Goal: Task Accomplishment & Management: Complete application form

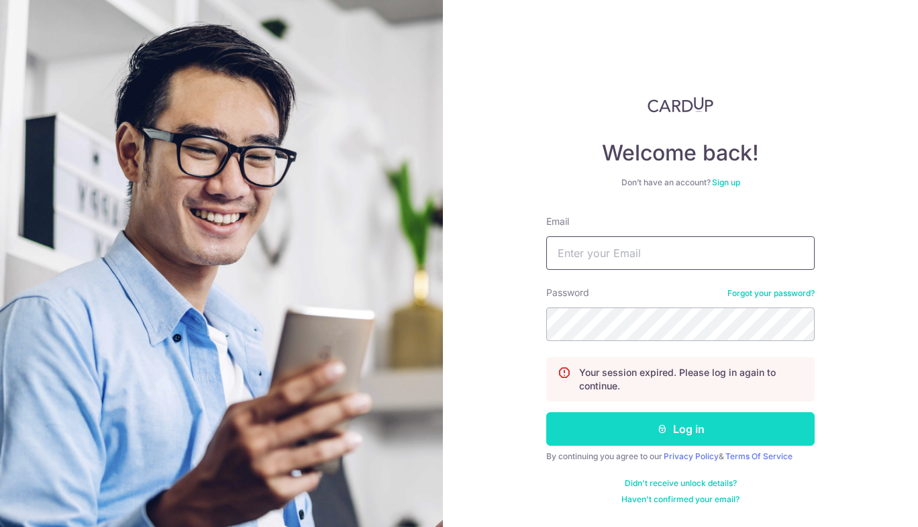
type input "jiaxin@grainsandco.sg"
click at [612, 432] on button "Log in" at bounding box center [680, 429] width 269 height 34
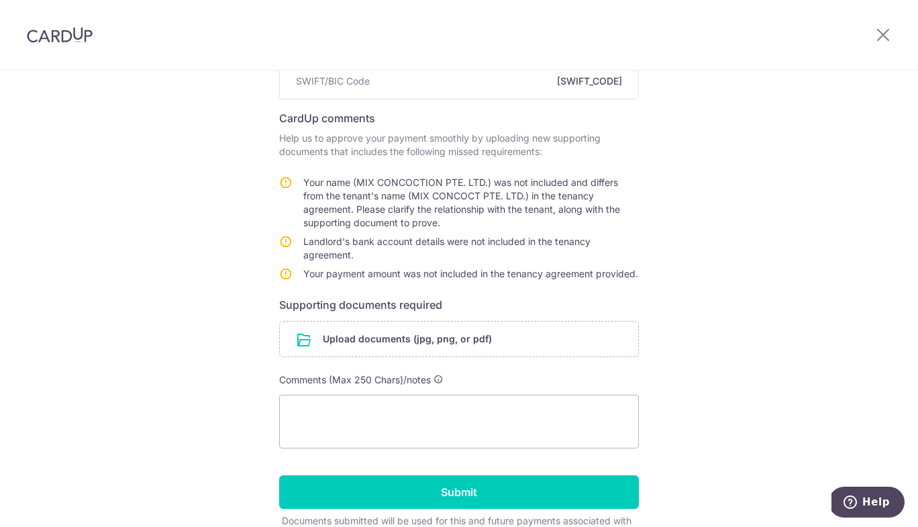
scroll to position [222, 0]
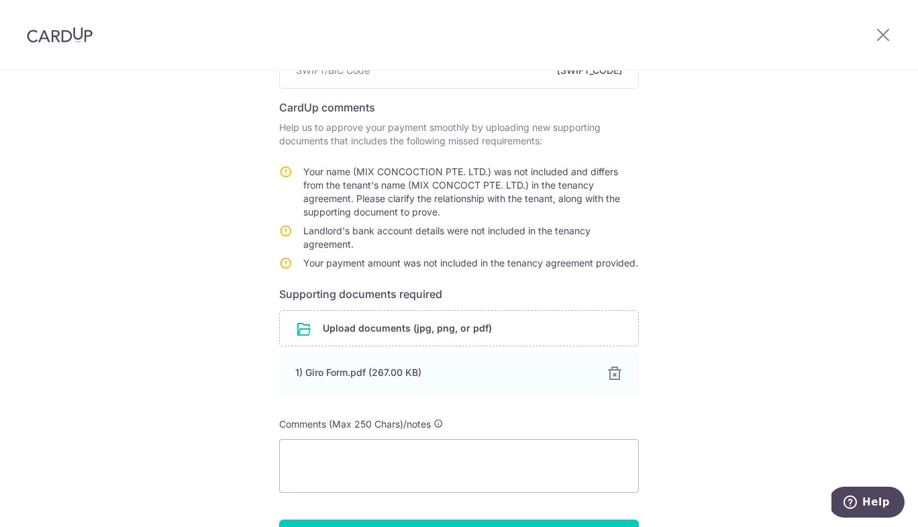
click at [913, 234] on div "Help us verify your payment Recipient details Recipient HSBC INSTITUTIONAL TRUS…" at bounding box center [459, 248] width 918 height 800
click at [544, 460] on textarea at bounding box center [459, 466] width 360 height 54
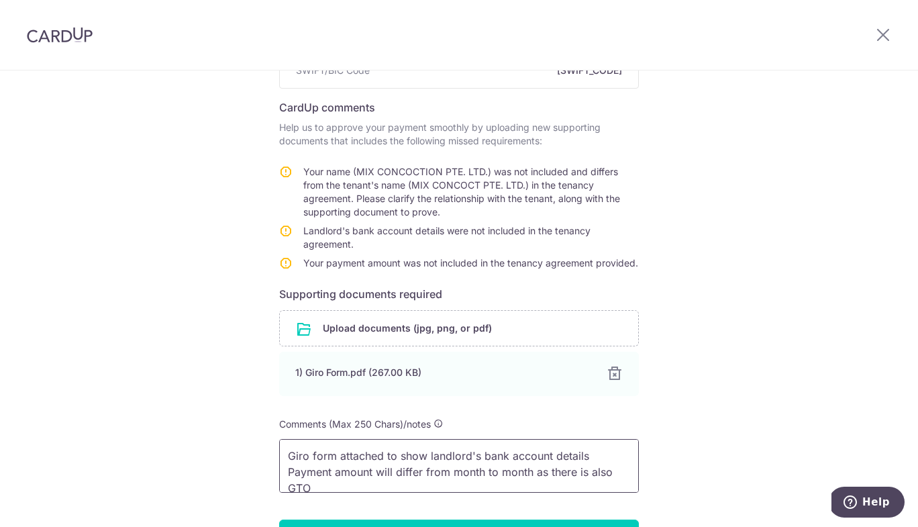
scroll to position [2, 0]
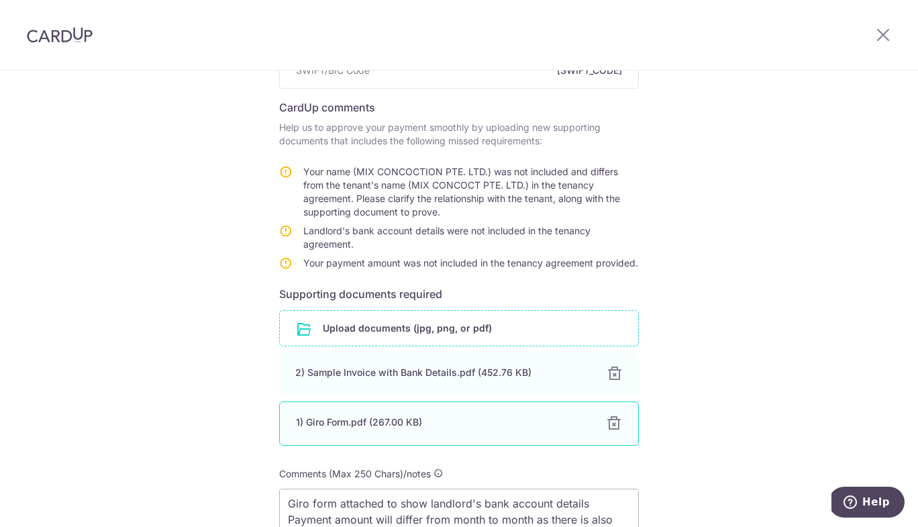
click at [609, 420] on div at bounding box center [614, 424] width 16 height 16
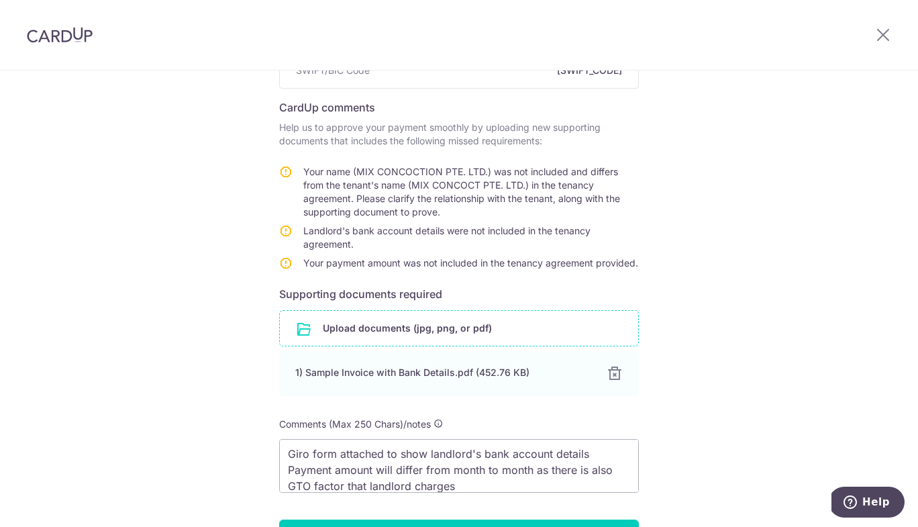
scroll to position [344, 0]
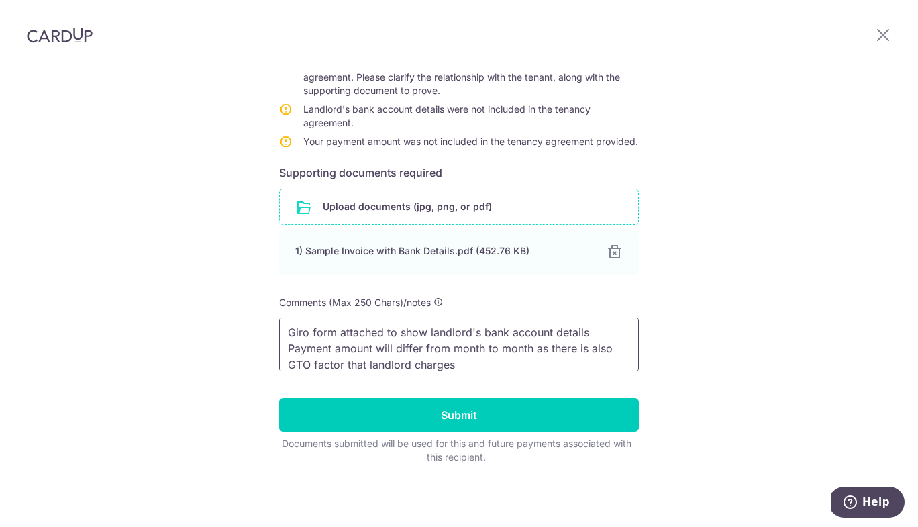
drag, startPoint x: 599, startPoint y: 329, endPoint x: 257, endPoint y: 324, distance: 342.4
click at [258, 324] on div "Help us verify your payment Recipient details Recipient HSBC INSTITUTIONAL TRUS…" at bounding box center [459, 127] width 918 height 800
click at [461, 348] on textarea "Payment amount will differ from month to month as there is also GTO factor that…" at bounding box center [459, 345] width 360 height 54
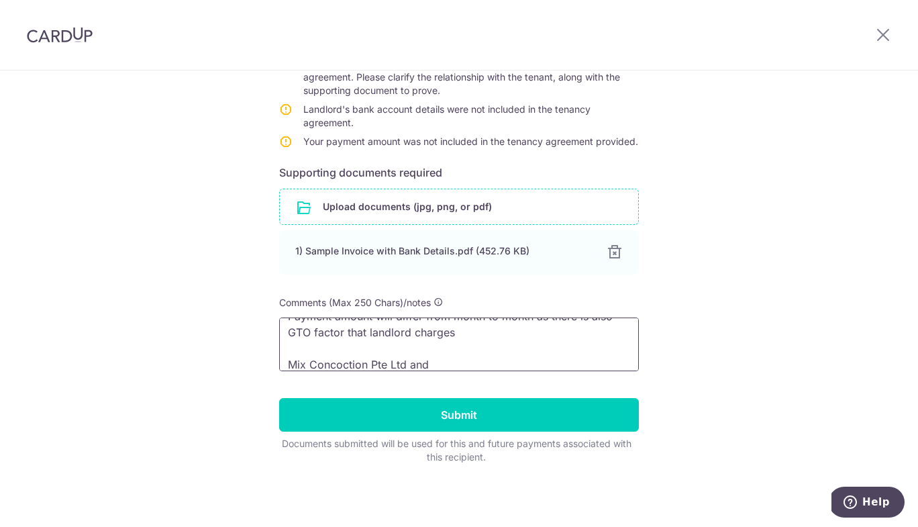
drag, startPoint x: 435, startPoint y: 363, endPoint x: 220, endPoint y: 348, distance: 215.4
click at [220, 348] on div "Help us verify your payment Recipient details Recipient HSBC INSTITUTIONAL TRUS…" at bounding box center [459, 127] width 918 height 800
click at [318, 359] on textarea "Payment amount will differ from month to month as there is also GTO factor that…" at bounding box center [459, 345] width 360 height 54
drag, startPoint x: 405, startPoint y: 362, endPoint x: 279, endPoint y: 362, distance: 126.2
click at [279, 362] on textarea "Payment amount will differ from month to month as there is also GTO factor that…" at bounding box center [459, 345] width 360 height 54
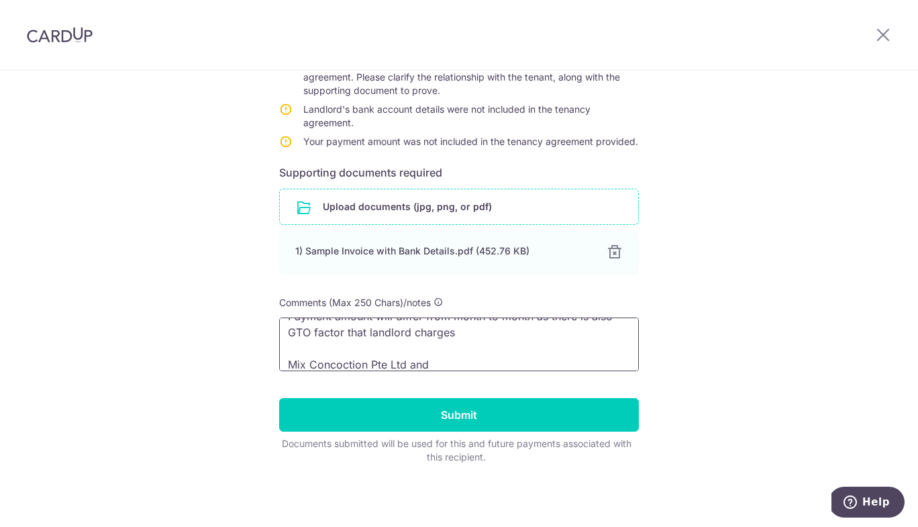
click at [489, 358] on textarea "Payment amount will differ from month to month as there is also GTO factor that…" at bounding box center [459, 345] width 360 height 54
paste textarea "Mix Concoction Pte Ltd"
click at [507, 366] on textarea "Payment amount will differ from month to month as there is also GTO factor that…" at bounding box center [459, 345] width 360 height 54
click at [561, 360] on textarea "Payment amount will differ from month to month as there is also GTO factor that…" at bounding box center [459, 345] width 360 height 54
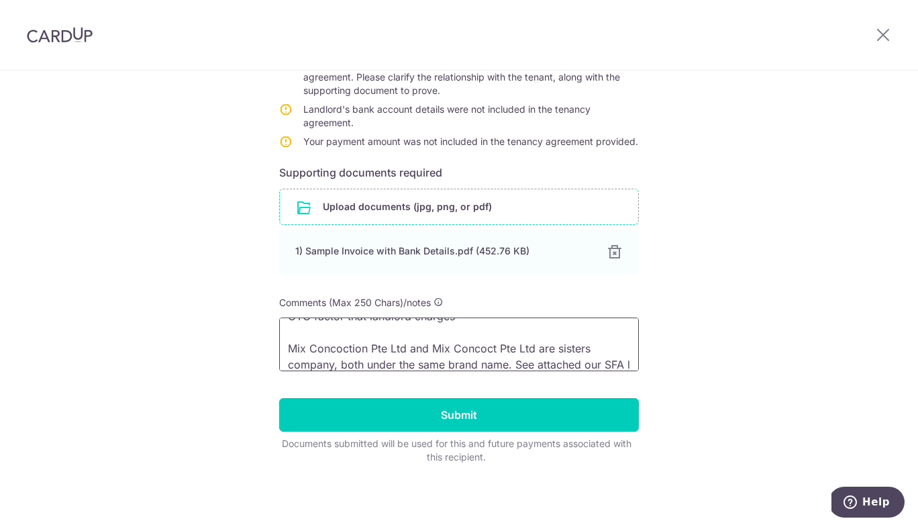
scroll to position [50, 0]
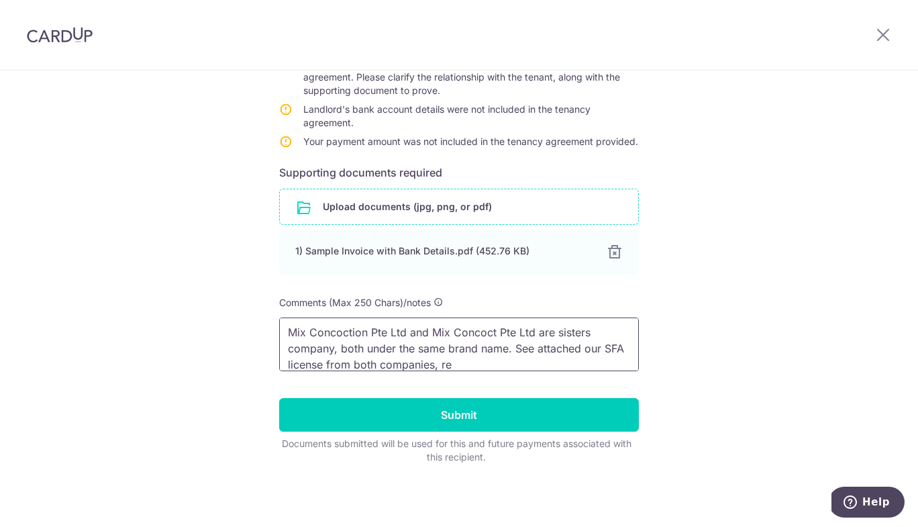
click at [441, 342] on textarea "Payment amount will differ from month to month as there is also GTO factor that…" at bounding box center [459, 345] width 360 height 54
click at [430, 336] on textarea "Payment amount will differ from month to month as there is also GTO factor that…" at bounding box center [459, 345] width 360 height 54
drag, startPoint x: 396, startPoint y: 334, endPoint x: 378, endPoint y: 333, distance: 18.2
click at [378, 333] on textarea "Payment amount will differ from month to month as there is also GTO factor that…" at bounding box center [459, 345] width 360 height 54
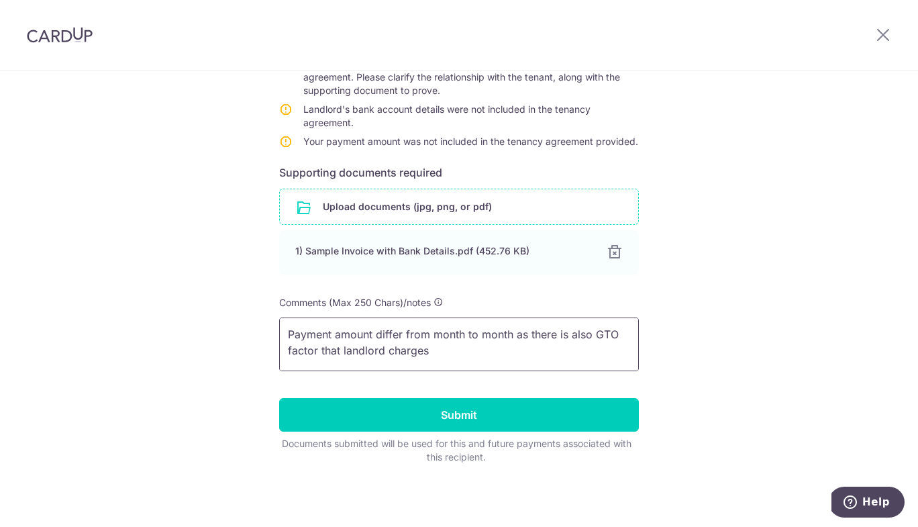
click at [493, 337] on textarea "Payment amount differ from month to month as there is also GTO factor that land…" at bounding box center [459, 345] width 360 height 54
drag, startPoint x: 595, startPoint y: 332, endPoint x: 571, endPoint y: 332, distance: 23.5
click at [571, 332] on textarea "Payment amount differ from month to month as there is also GTO factor that land…" at bounding box center [459, 345] width 360 height 54
drag, startPoint x: 311, startPoint y: 347, endPoint x: 271, endPoint y: 347, distance: 40.3
click at [271, 347] on div "Help us verify your payment Recipient details Recipient HSBC INSTITUTIONAL TRUS…" at bounding box center [459, 127] width 918 height 800
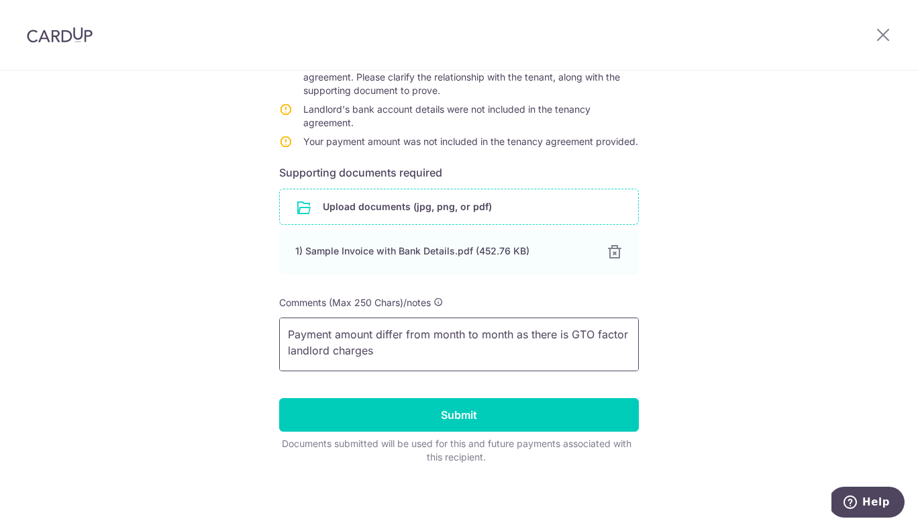
click at [386, 352] on textarea "Payment amount differ from month to month as there is GTO factor landlord charg…" at bounding box center [459, 345] width 360 height 54
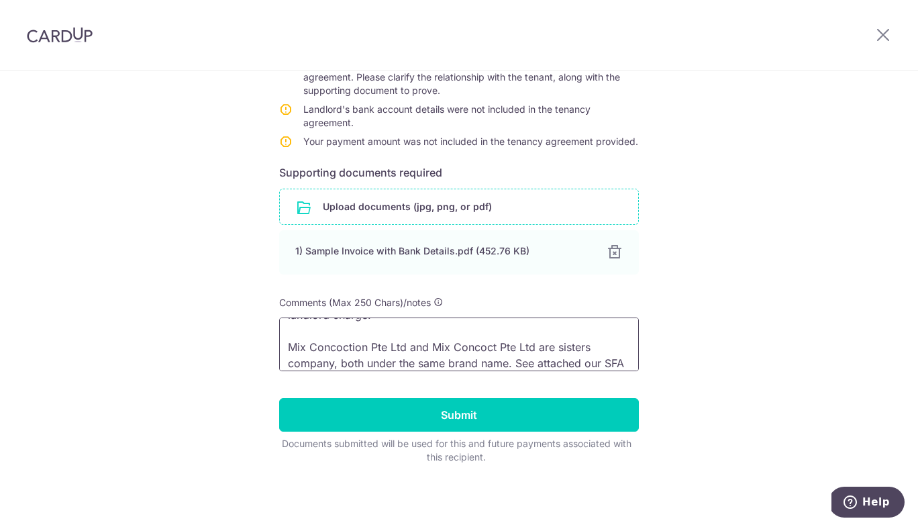
scroll to position [41, 0]
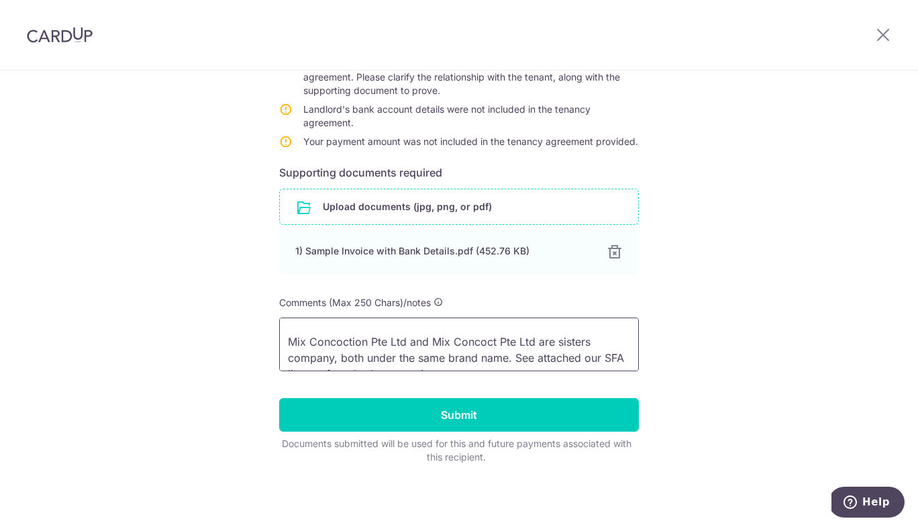
click at [357, 342] on textarea "Payment amount differ from month to month as there is GTO factor landlord charg…" at bounding box center [459, 345] width 360 height 54
click at [348, 362] on textarea "Payment amount differ from month to month as there is GTO factor landlord charg…" at bounding box center [459, 345] width 360 height 54
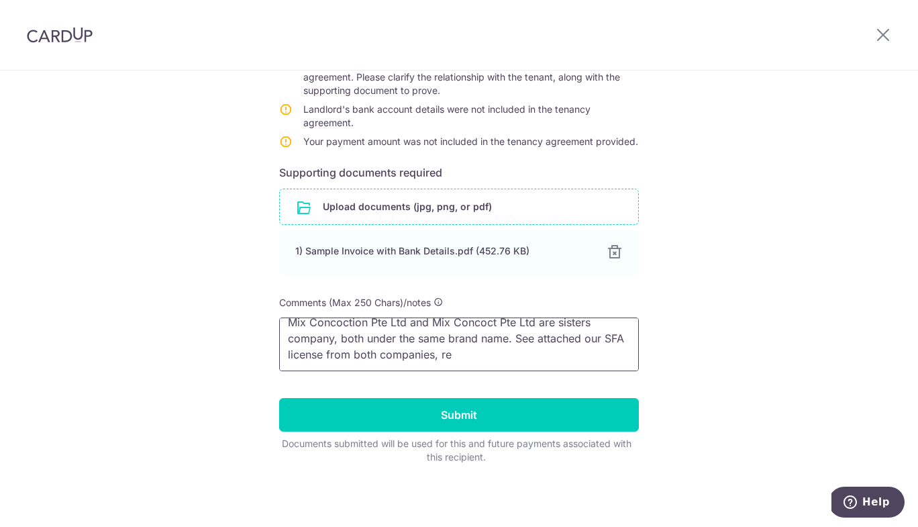
drag, startPoint x: 416, startPoint y: 334, endPoint x: 399, endPoint y: 334, distance: 16.1
click at [399, 334] on textarea "Payment amount differ from month to month as there is GTO factor landlord charg…" at bounding box center [459, 345] width 360 height 54
click at [545, 359] on textarea "Payment amount differ from month to month as there is GTO factor landlord charg…" at bounding box center [459, 345] width 360 height 54
type textarea "Payment amount differ from month to month as there is GTO factor landlord charg…"
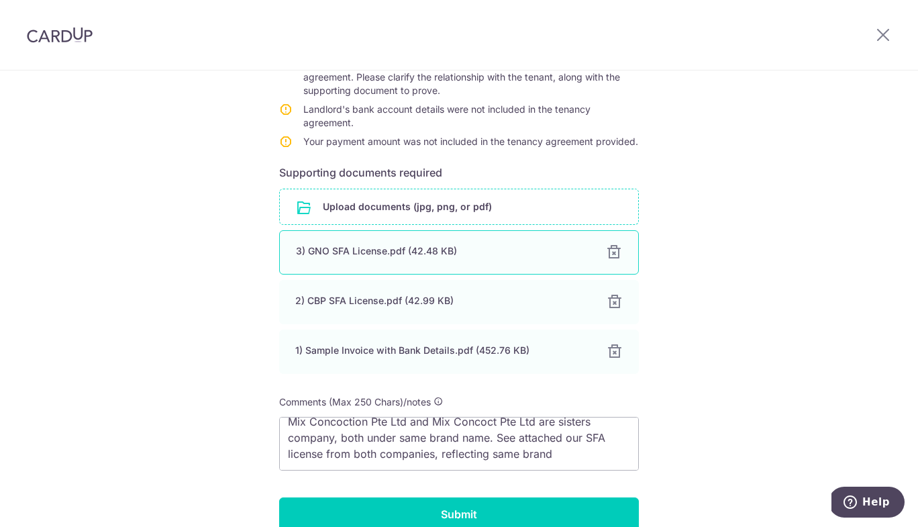
click at [403, 247] on div "3) GNO SFA License.pdf (42.48 KB)" at bounding box center [443, 250] width 294 height 13
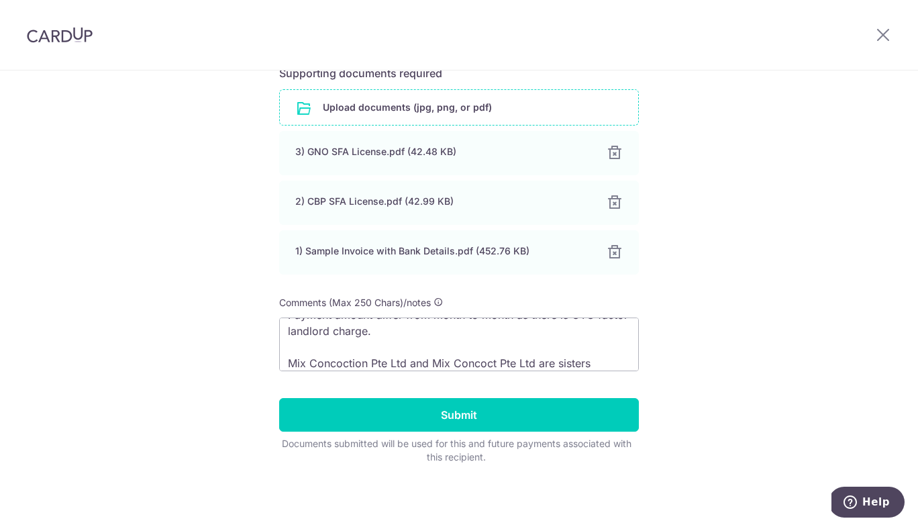
scroll to position [0, 0]
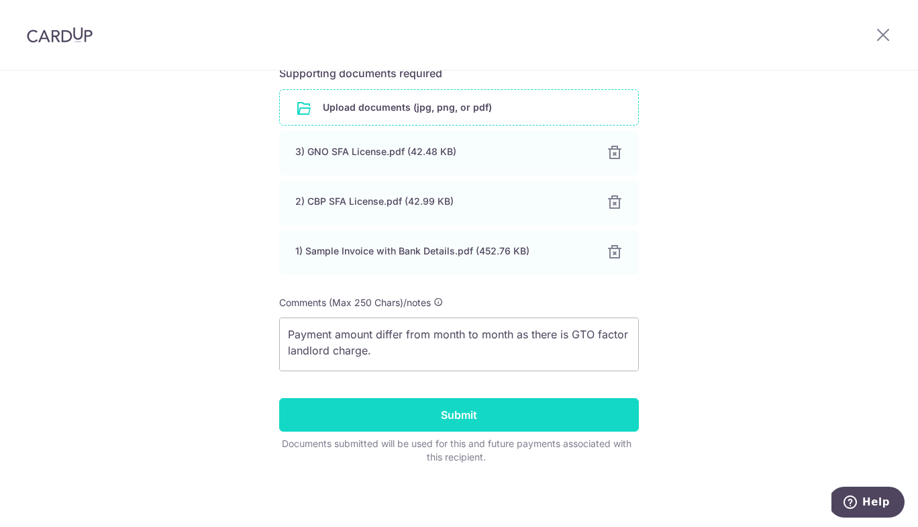
click at [495, 414] on input "Submit" at bounding box center [459, 415] width 360 height 34
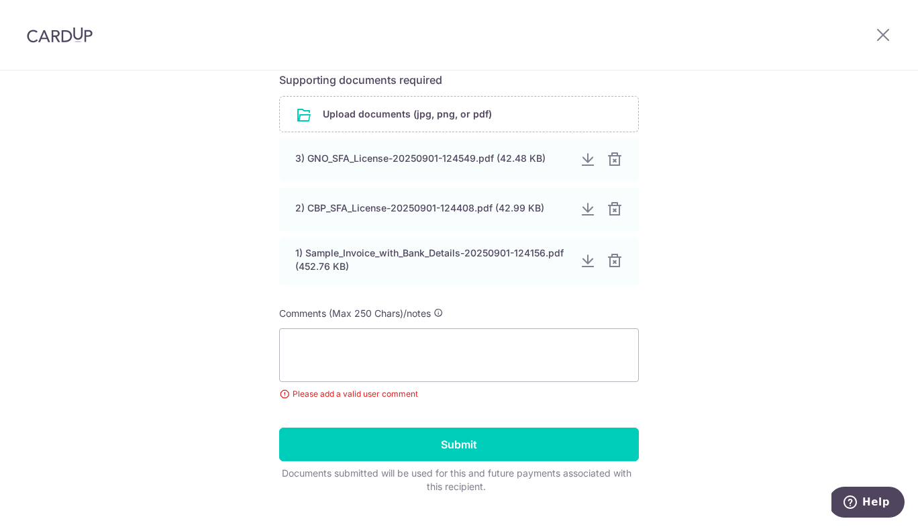
scroll to position [466, 0]
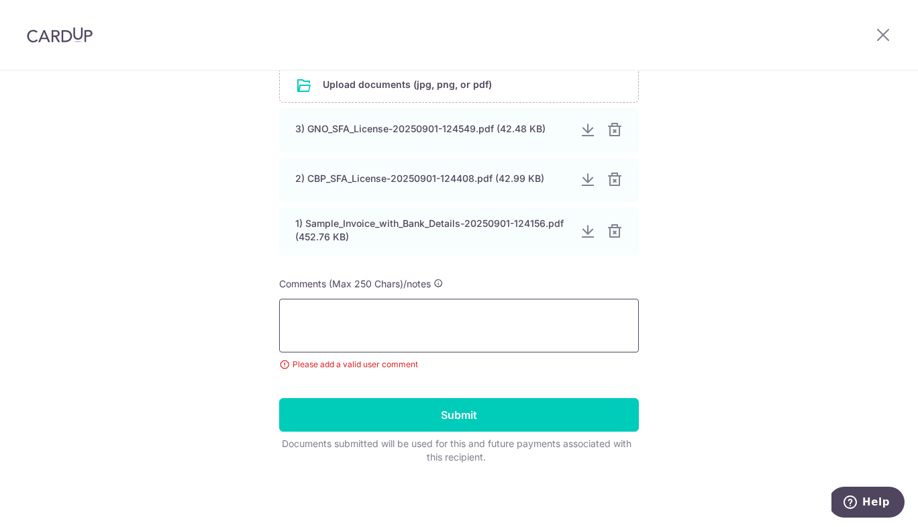
click at [485, 322] on textarea at bounding box center [459, 326] width 360 height 54
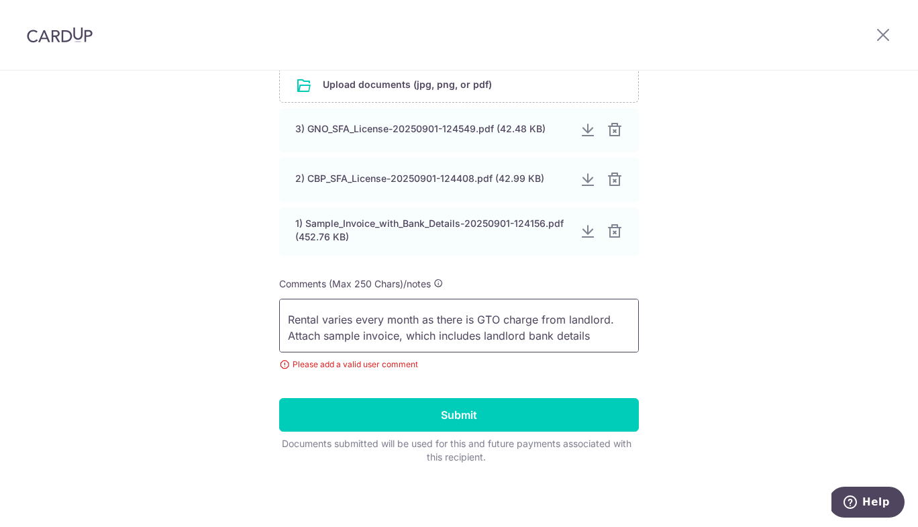
scroll to position [0, 0]
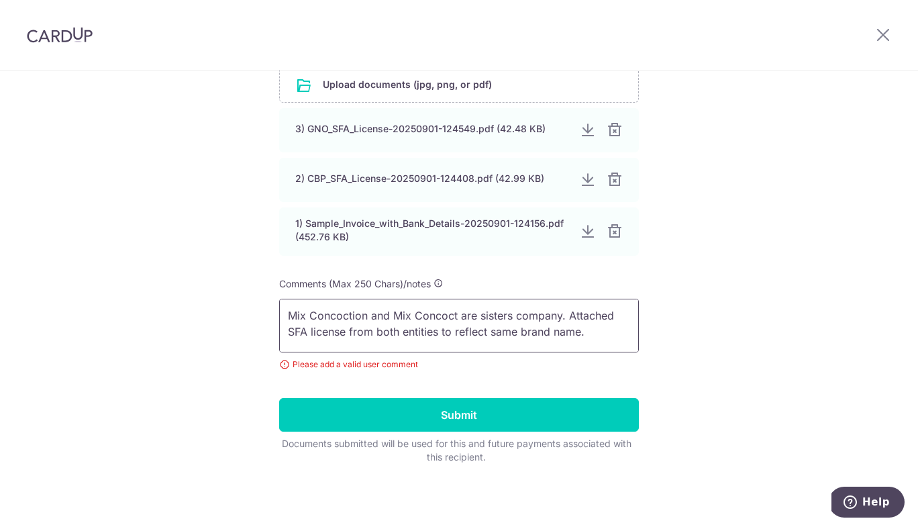
drag, startPoint x: 605, startPoint y: 337, endPoint x: 220, endPoint y: 270, distance: 390.5
click at [220, 270] on div "Help us verify your payment Recipient details Recipient HSBC INSTITUTIONAL TRUS…" at bounding box center [459, 66] width 918 height 922
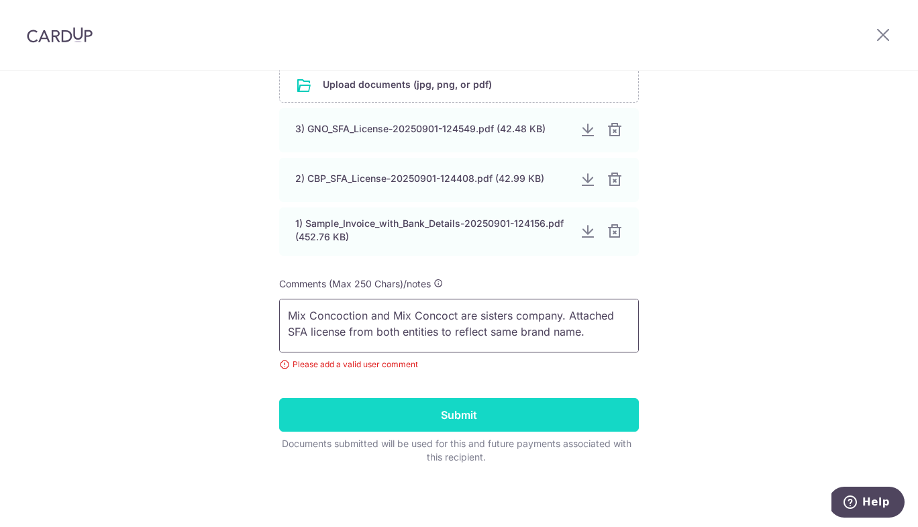
type textarea "Mix Concoction and Mix Concoct are sisters company. Attached SFA license from b…"
click at [453, 422] on input "Submit" at bounding box center [459, 415] width 360 height 34
